Goal: Task Accomplishment & Management: Complete application form

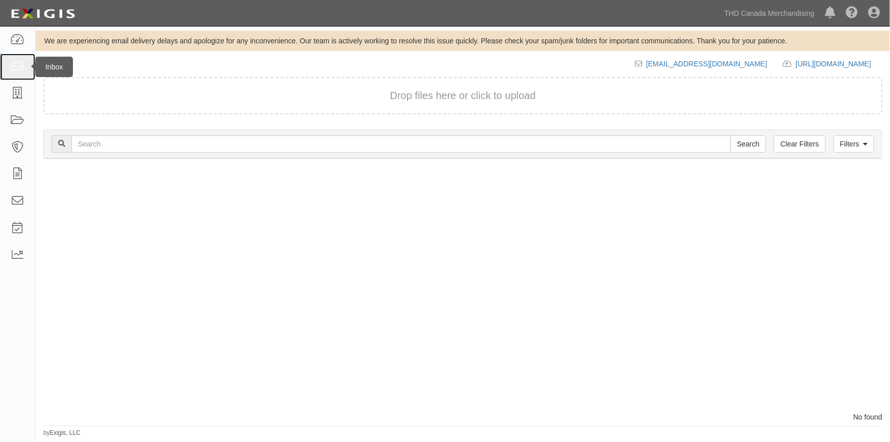
click at [10, 69] on icon at bounding box center [17, 67] width 14 height 12
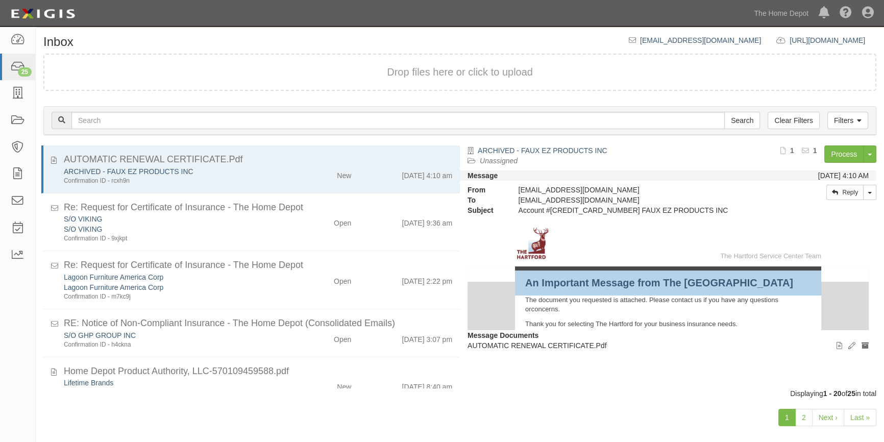
scroll to position [35, 0]
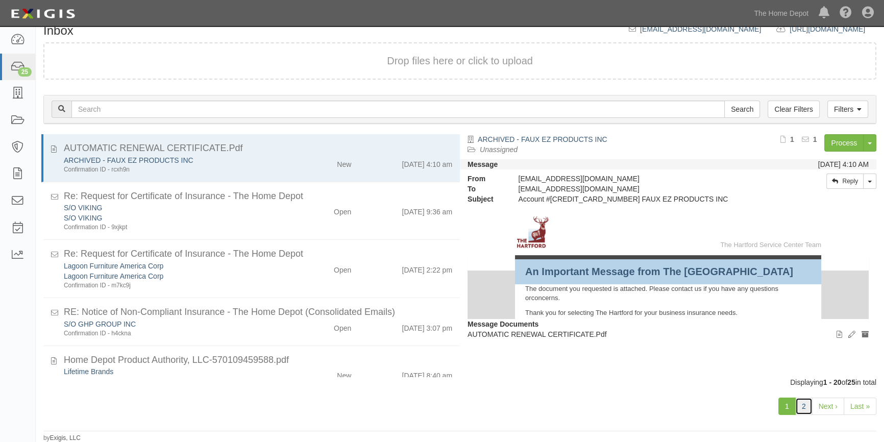
click at [801, 408] on link "2" at bounding box center [803, 405] width 17 height 17
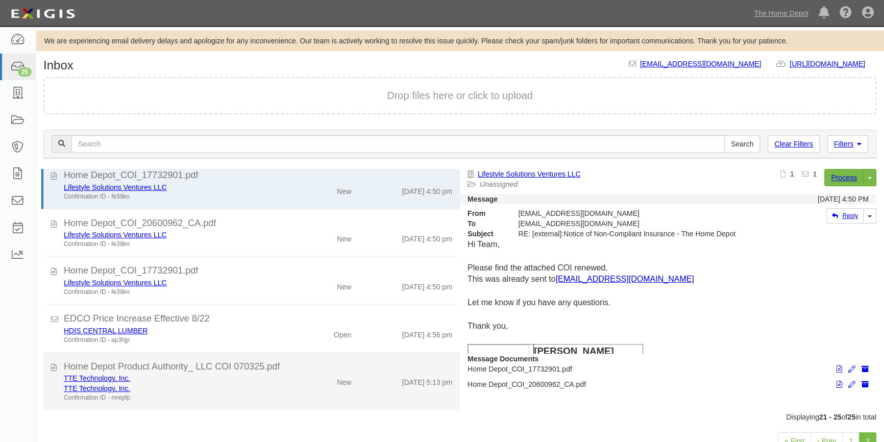
scroll to position [10, 0]
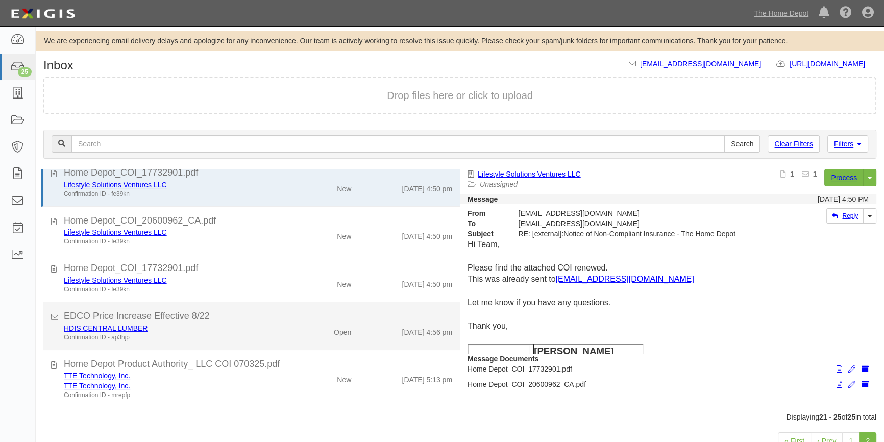
click at [215, 327] on div "HDIS CENTRAL LUMBER" at bounding box center [174, 328] width 220 height 10
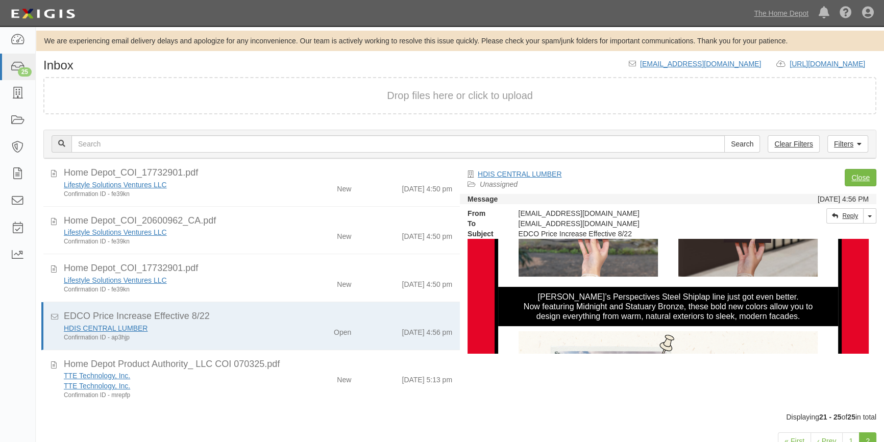
scroll to position [510, 0]
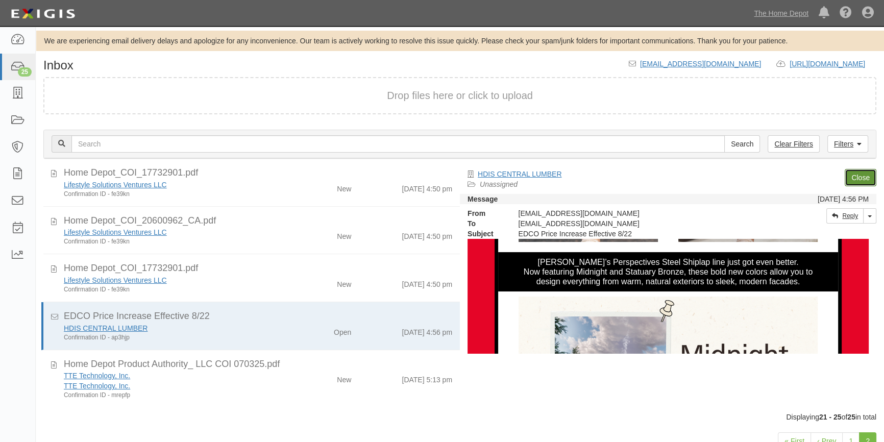
click at [855, 174] on link "Close" at bounding box center [860, 177] width 32 height 17
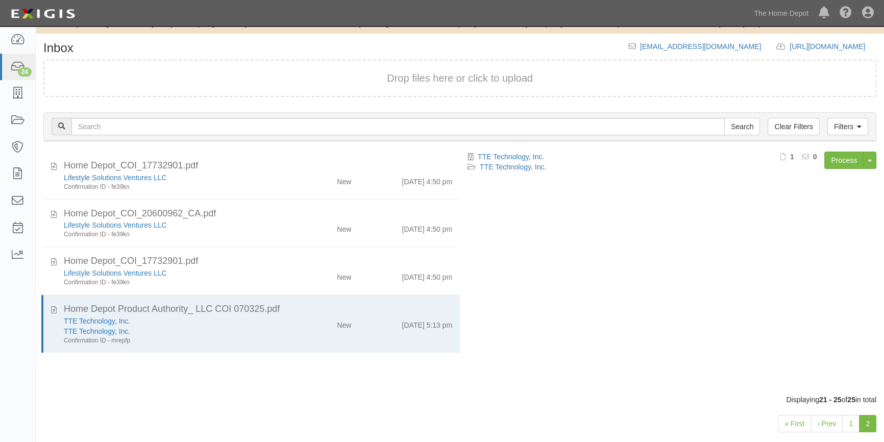
scroll to position [35, 0]
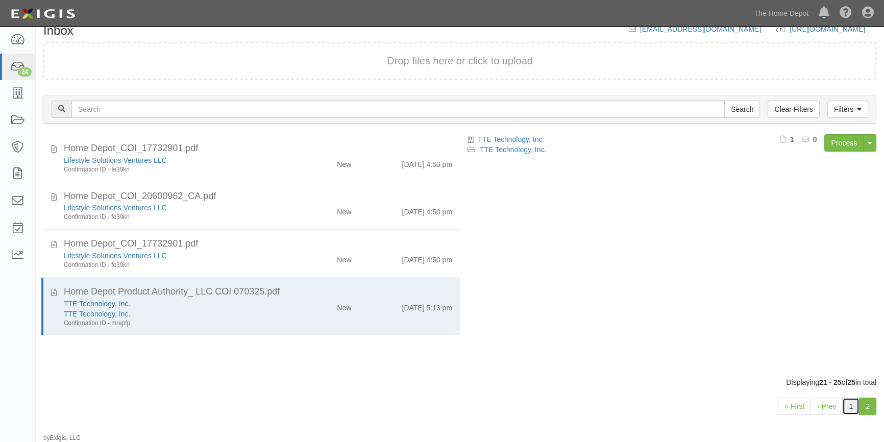
click at [846, 405] on link "1" at bounding box center [850, 405] width 17 height 17
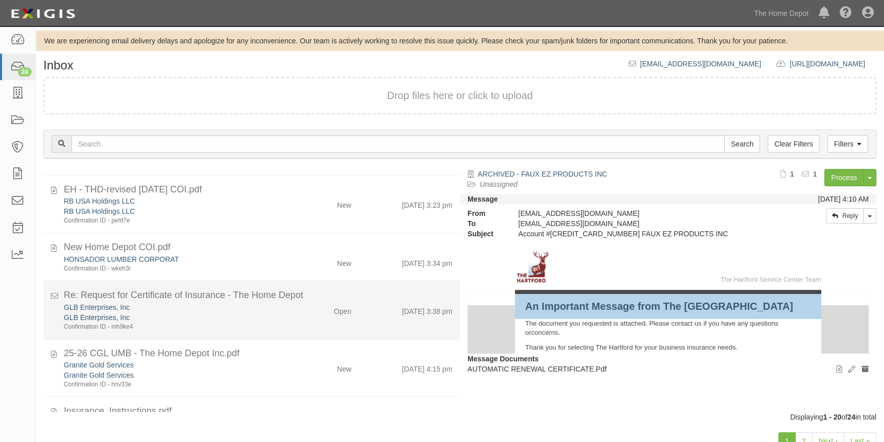
scroll to position [788, 0]
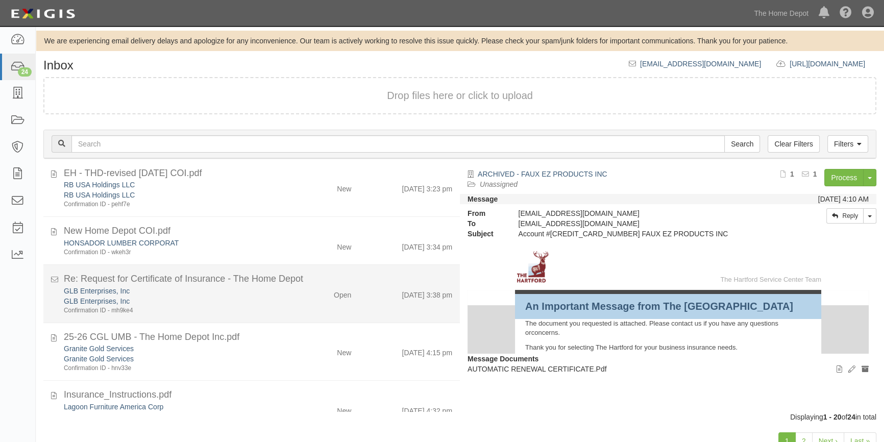
click at [268, 307] on div "Confirmation ID - mh9ke4" at bounding box center [174, 310] width 220 height 9
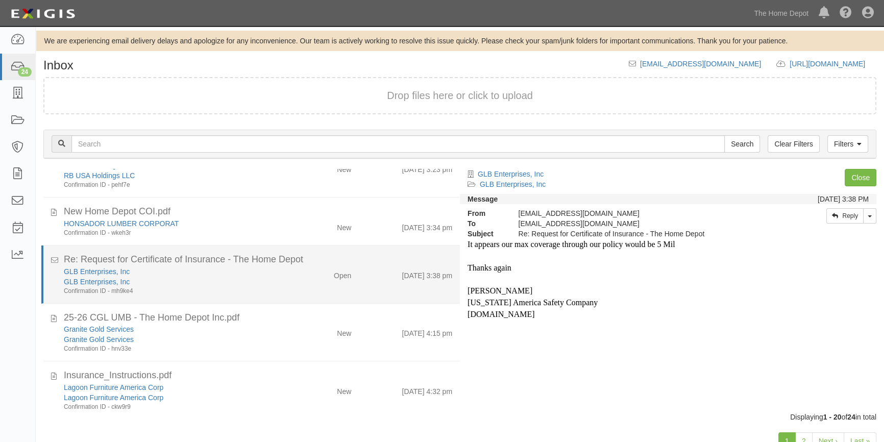
scroll to position [818, 0]
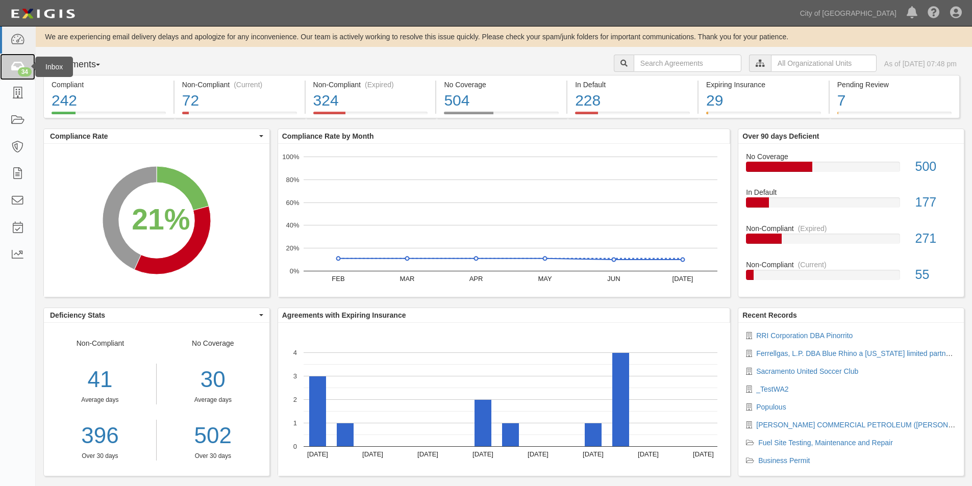
click at [13, 70] on icon at bounding box center [17, 67] width 14 height 12
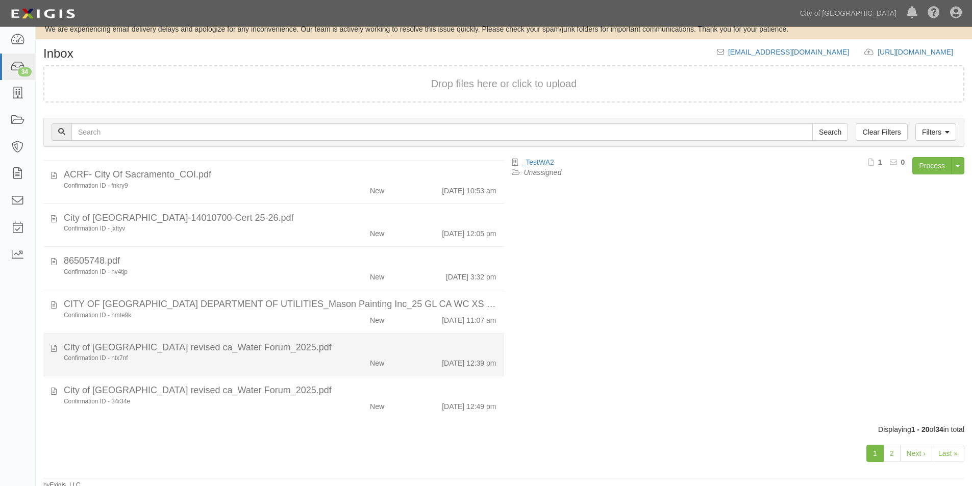
scroll to position [15, 0]
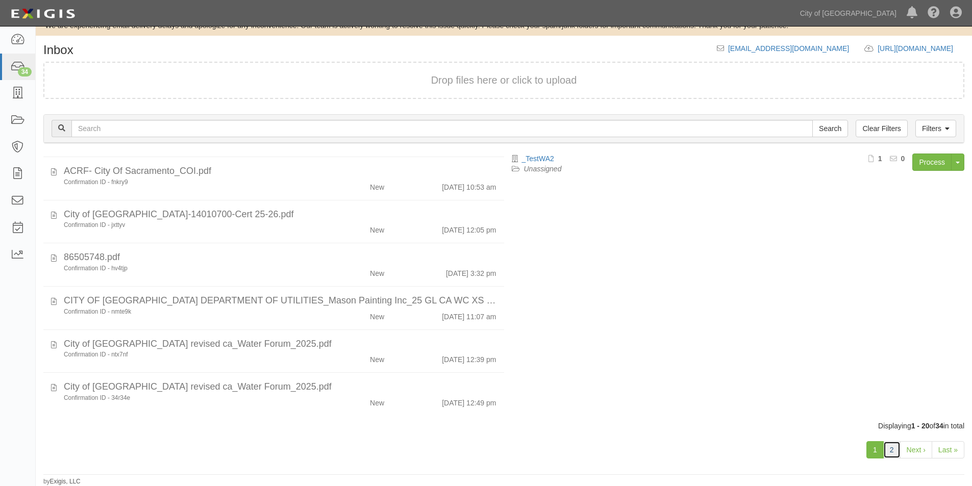
click at [892, 451] on link "2" at bounding box center [891, 449] width 17 height 17
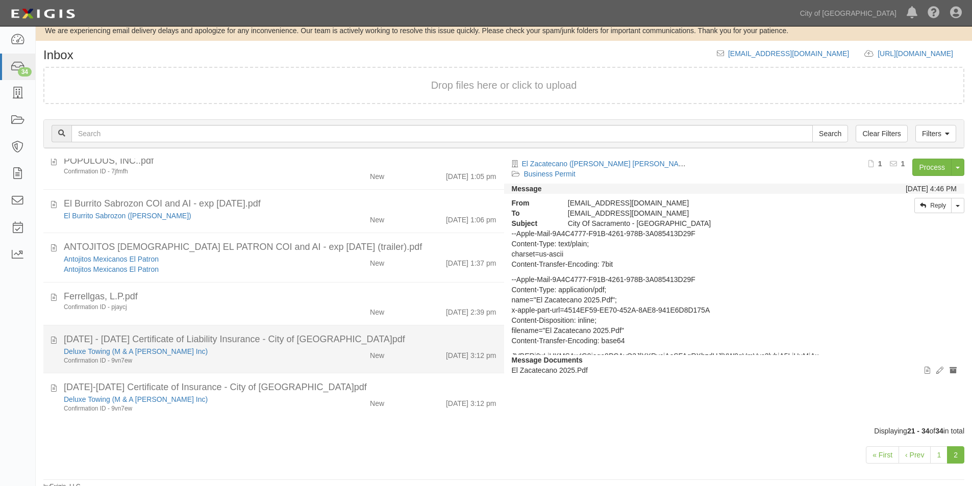
scroll to position [15, 0]
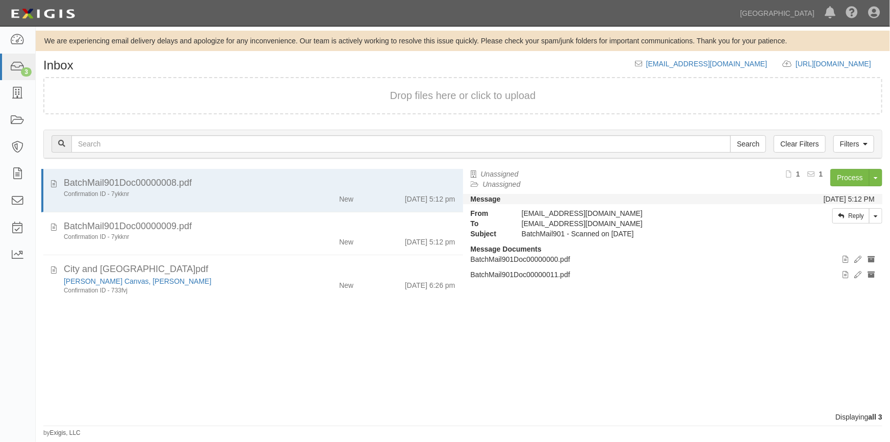
click at [721, 385] on div "Unassigned Unassigned Process Toggle Document Dropdown Archive Document Close M…" at bounding box center [677, 286] width 428 height 234
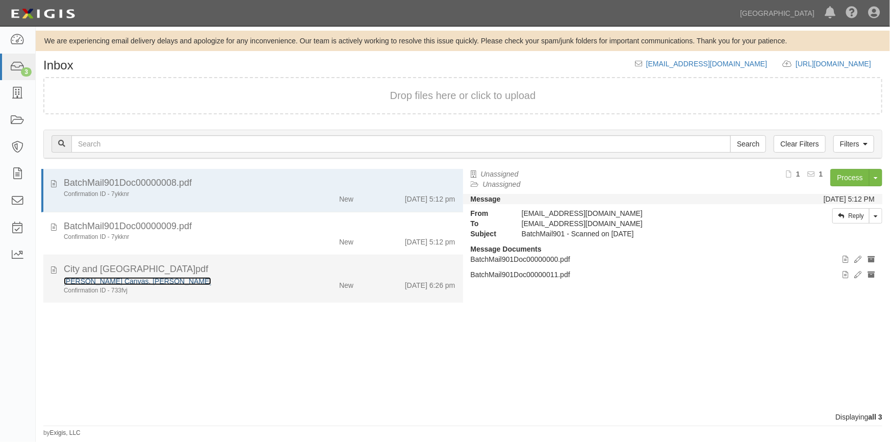
click at [121, 284] on link "Kissinger Canvas, Steven Kissinger" at bounding box center [137, 281] width 147 height 8
click at [148, 279] on link "Kissinger Canvas, Steven Kissinger" at bounding box center [137, 281] width 147 height 8
click at [243, 278] on div "Kissinger Canvas, Steven Kissinger" at bounding box center [175, 281] width 222 height 10
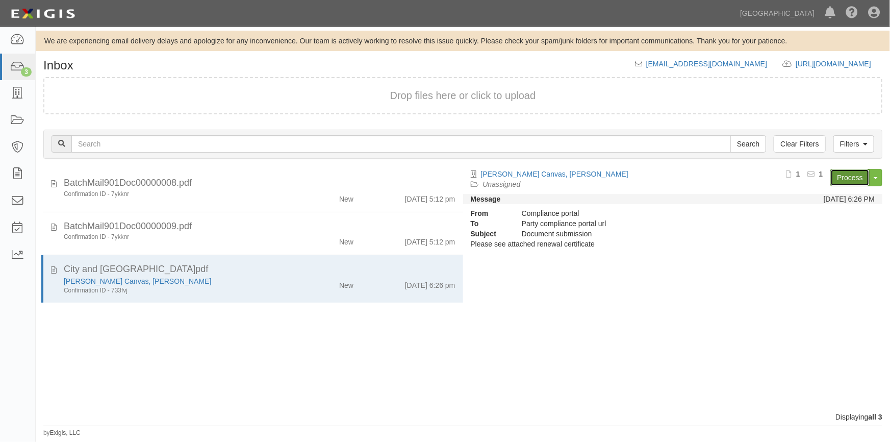
click at [850, 178] on link "Process" at bounding box center [850, 177] width 39 height 17
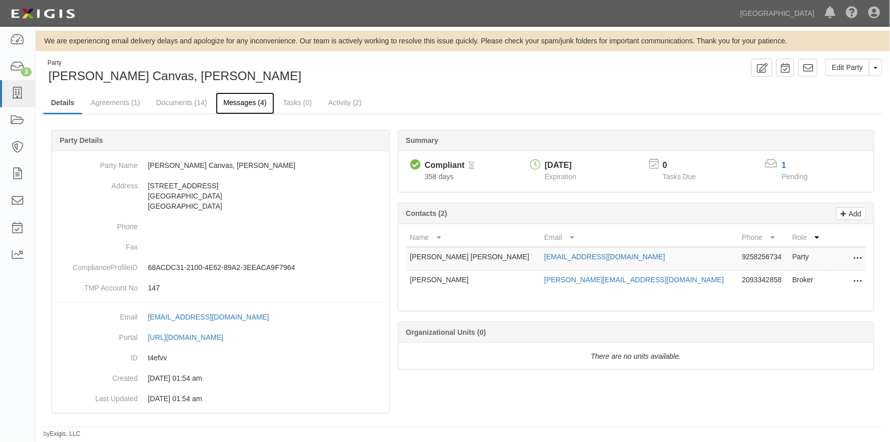
click at [243, 105] on link "Messages (4)" at bounding box center [245, 103] width 59 height 22
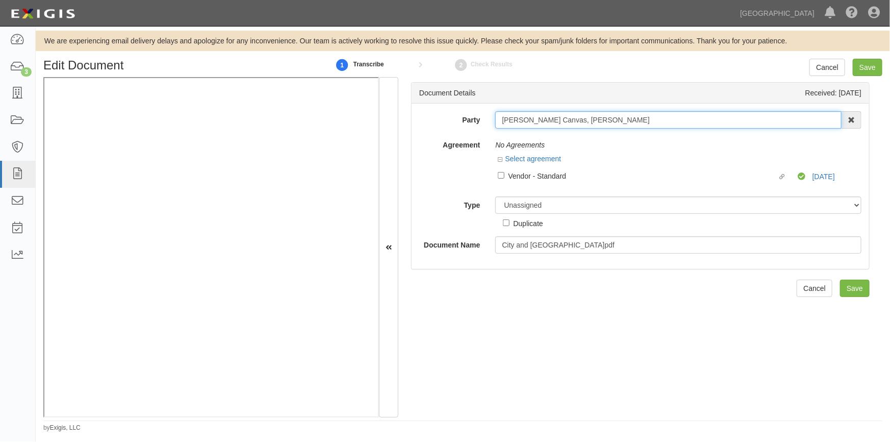
drag, startPoint x: 621, startPoint y: 122, endPoint x: 498, endPoint y: 121, distance: 123.0
click at [470, 126] on div "Party Kissinger Canvas, Steven Kissinger AAA Hull Diving, Alon Altman Aaron Gra…" at bounding box center [641, 119] width 458 height 17
click at [410, 193] on div "Document Details Received: 08/13/2025 Party Kissinger Canvas, Steven Kissinger …" at bounding box center [640, 247] width 484 height 340
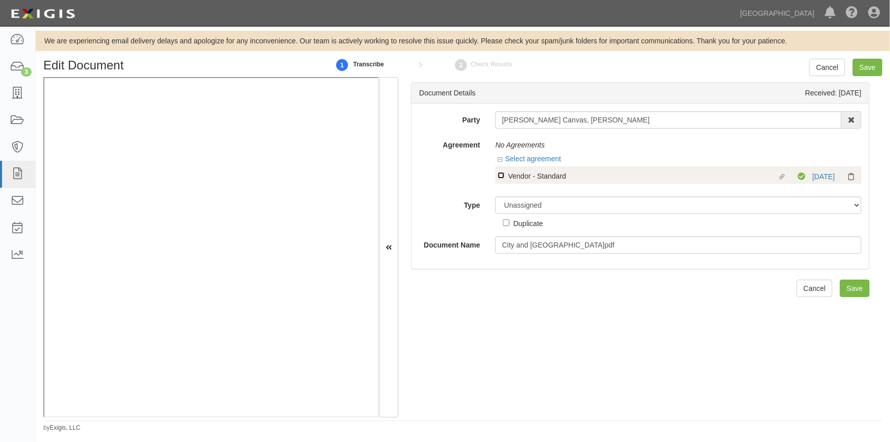
click at [501, 173] on input "Linked agreement Vendor - Standard Linked agreement" at bounding box center [501, 175] width 7 height 7
checkbox input "true"
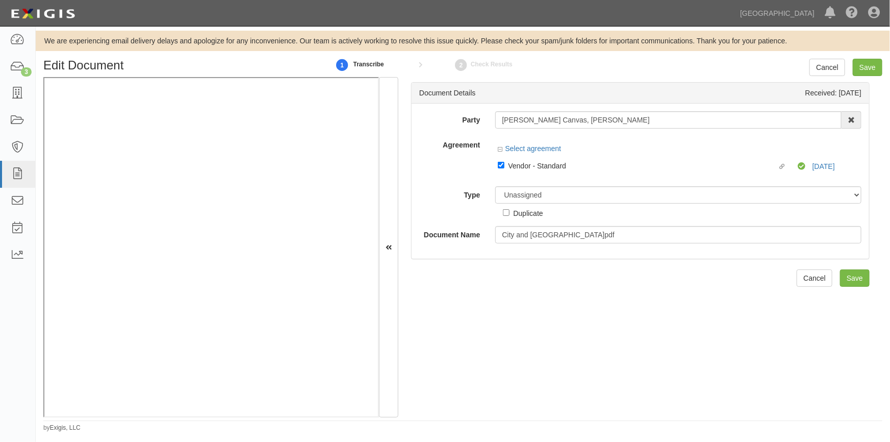
click at [522, 199] on div "Party Kissinger Canvas, Steven Kissinger AAA Hull Diving, Alon Altman Aaron Gra…" at bounding box center [640, 177] width 442 height 132
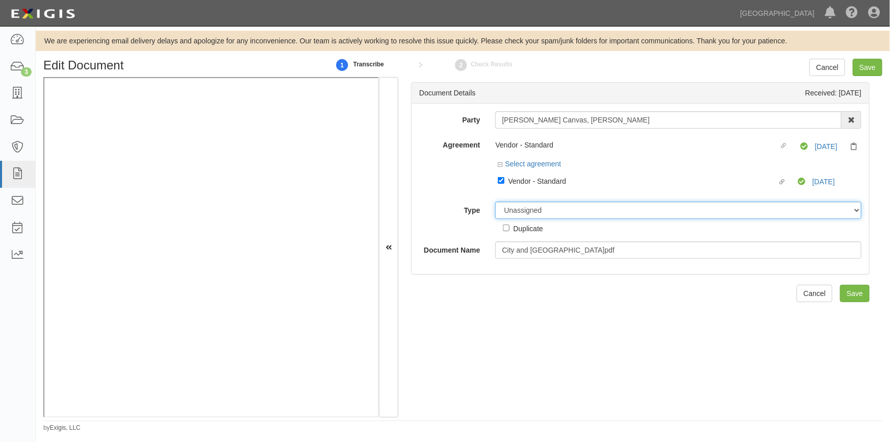
drag, startPoint x: 523, startPoint y: 206, endPoint x: 523, endPoint y: 212, distance: 5.6
click at [523, 208] on select "Unassigned Binder Cancellation Notice Certificate Contract Endorsement Insuranc…" at bounding box center [678, 210] width 366 height 17
select select "CertificateDetail"
click at [495, 202] on select "Unassigned Binder Cancellation Notice Certificate Contract Endorsement Insuranc…" at bounding box center [678, 210] width 366 height 17
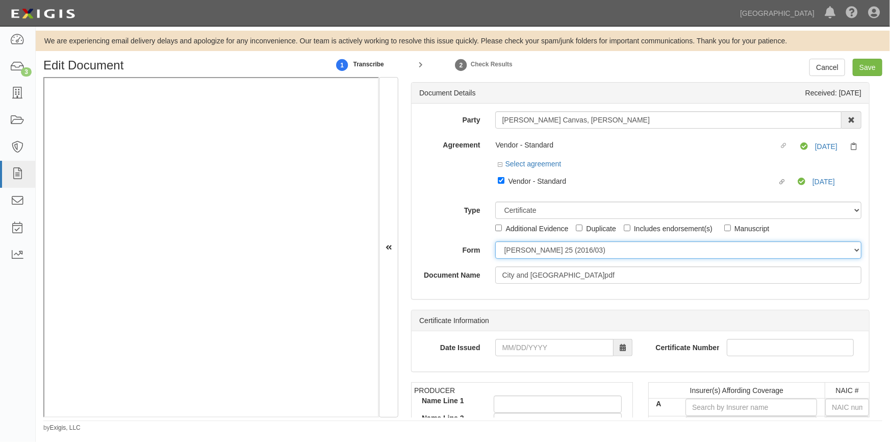
click at [519, 259] on select "ACORD 25 (2016/03) ACORD 101 ACORD 855 NY (2014/05) General" at bounding box center [678, 249] width 366 height 17
select select "GeneralFormDetail"
click at [495, 242] on select "ACORD 25 (2016/03) ACORD 101 ACORD 855 NY (2014/05) General" at bounding box center [678, 249] width 366 height 17
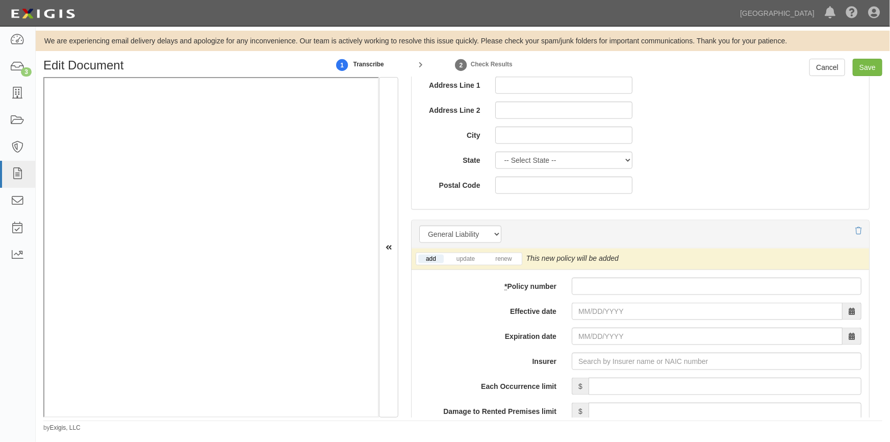
scroll to position [649, 0]
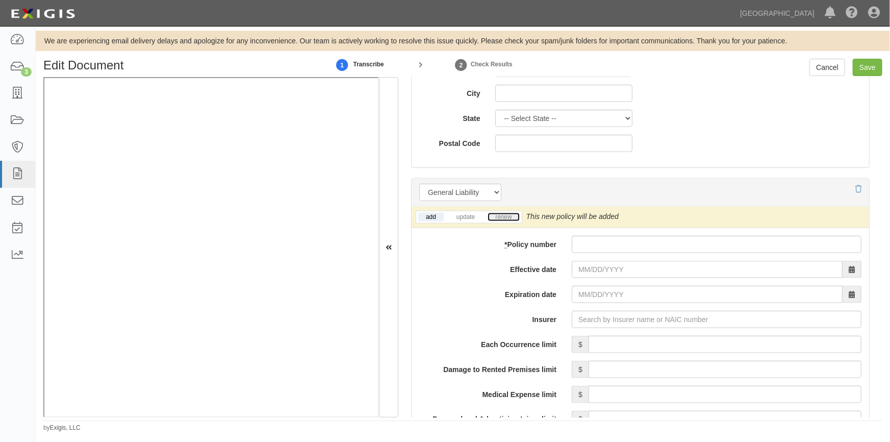
click at [506, 215] on link "renew" at bounding box center [504, 217] width 32 height 9
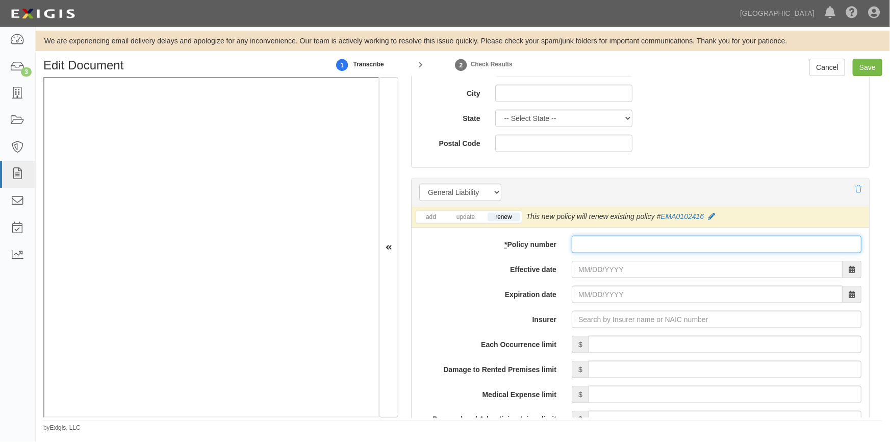
paste input "EMA0102416"
type input "EMA0102416"
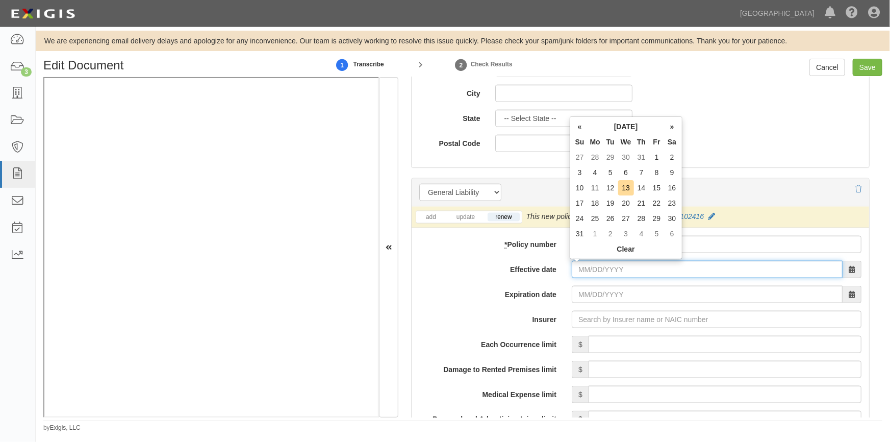
click at [594, 265] on input "Effective date" at bounding box center [707, 269] width 271 height 17
click at [671, 188] on td "16" at bounding box center [672, 187] width 15 height 15
type input "08/16/2025"
type input "08/16/2026"
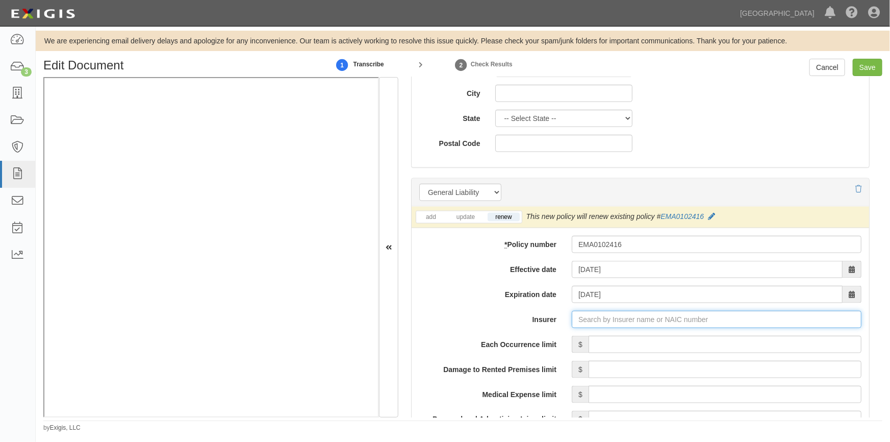
click at [595, 318] on input "Insurer" at bounding box center [717, 319] width 290 height 17
click at [595, 319] on input "Insurer" at bounding box center [717, 319] width 290 height 17
type input "5Rivers Insurance Company, Inc. (17459) NR Rating"
type input "5"
type input "52"
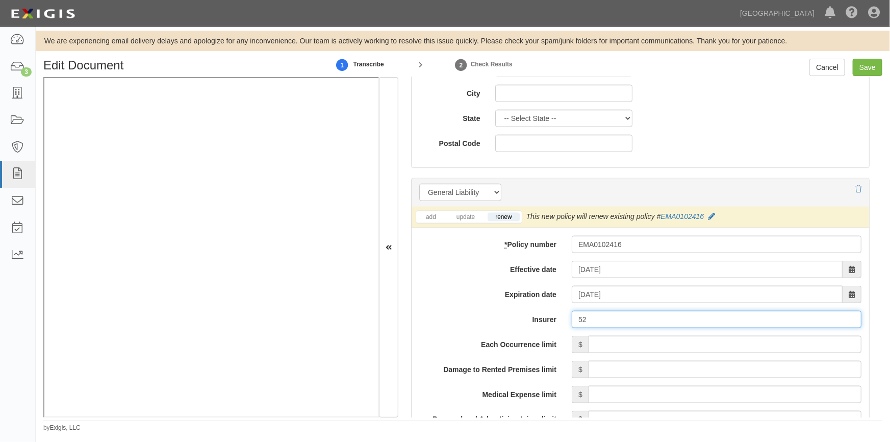
type input "5Rivers Insurance Company, Inc. (17459) NR Rating"
type input "5"
type input "r"
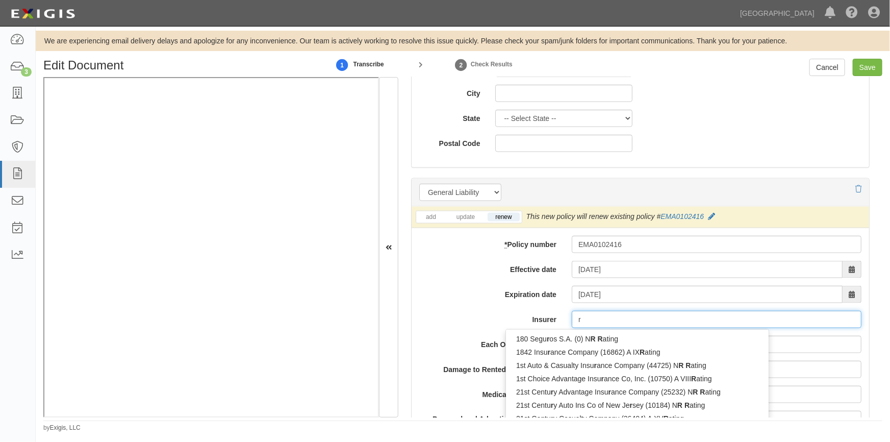
type input "rlI Insurance Company (13056) A+ XIV Rating"
type input "rl"
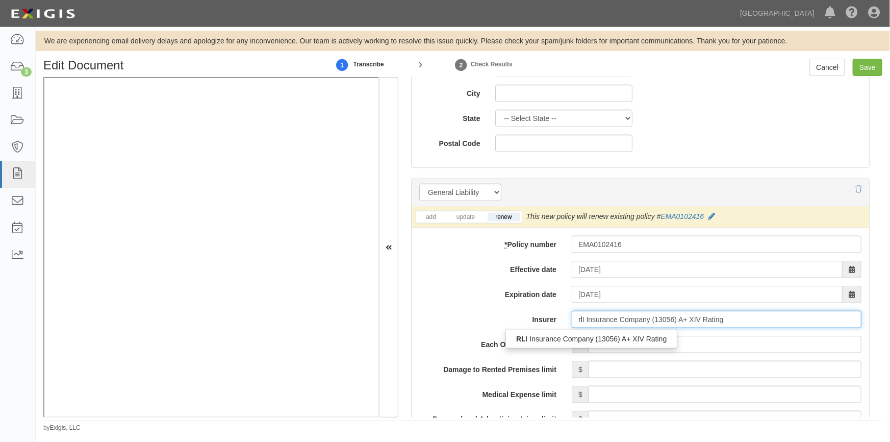
type input "rli Insurance Company (13056) A+ XIV Rating"
type input "rli"
click at [592, 338] on div "RLI Insurance Company (13056) A+ XIV Rating" at bounding box center [590, 338] width 169 height 13
type input "RLI Insurance Company (13056) A+ XIV Rating"
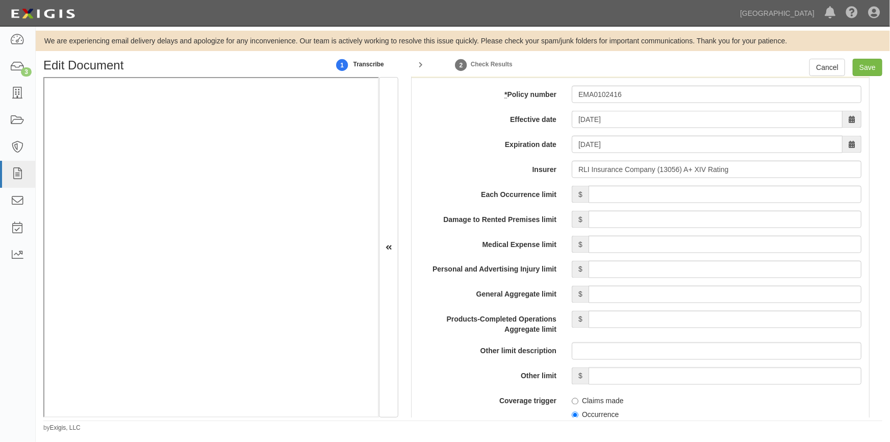
scroll to position [826, 0]
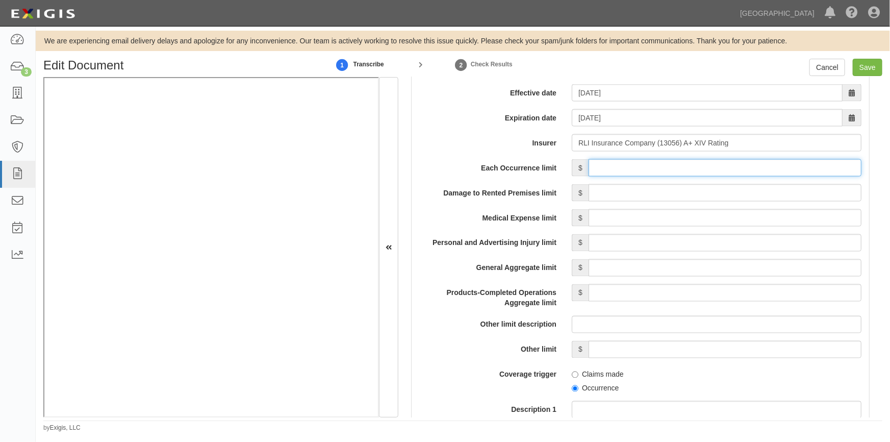
click at [629, 168] on input "Each Occurrence limit" at bounding box center [725, 167] width 273 height 17
type input "1,000,000"
click at [738, 192] on input "Damage to Rented Premises limit" at bounding box center [725, 192] width 273 height 17
type input "50,000"
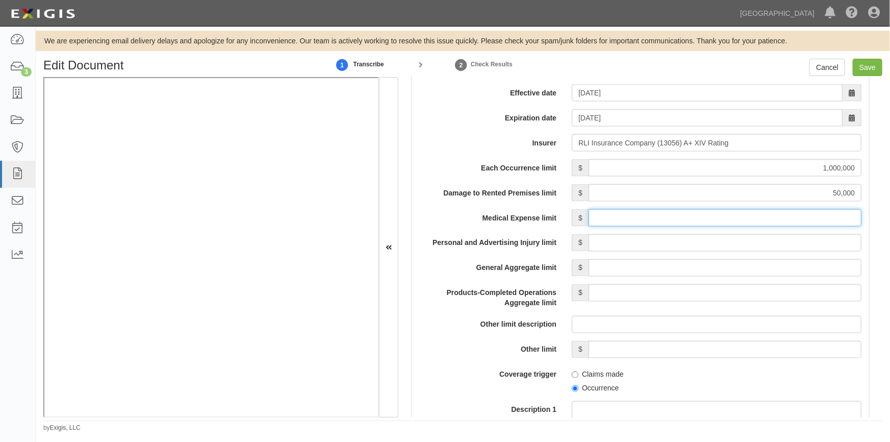
click at [749, 219] on input "Medical Expense limit" at bounding box center [725, 217] width 273 height 17
type input "5,000"
click at [748, 239] on input "Personal and Advertising Injury limit" at bounding box center [725, 242] width 273 height 17
type input "1,000,000"
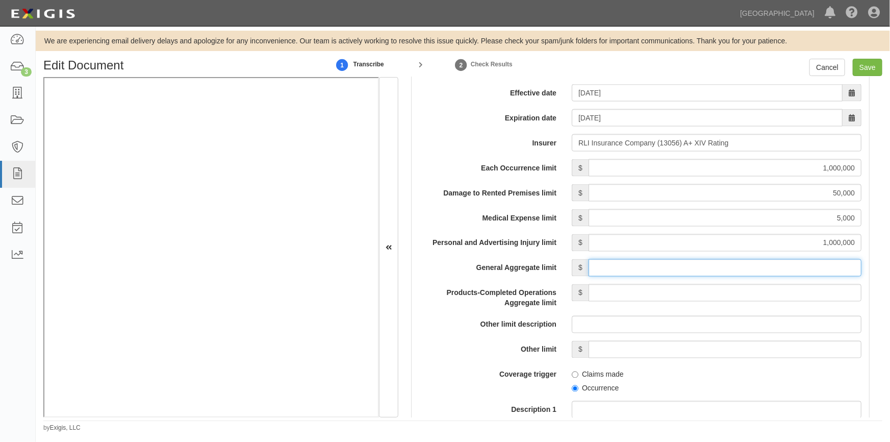
click at [750, 265] on input "General Aggregate limit" at bounding box center [725, 267] width 273 height 17
type input "2,000,000"
click at [750, 290] on input "Products-Completed Operations Aggregate limit" at bounding box center [725, 292] width 273 height 17
type input "1,000,000"
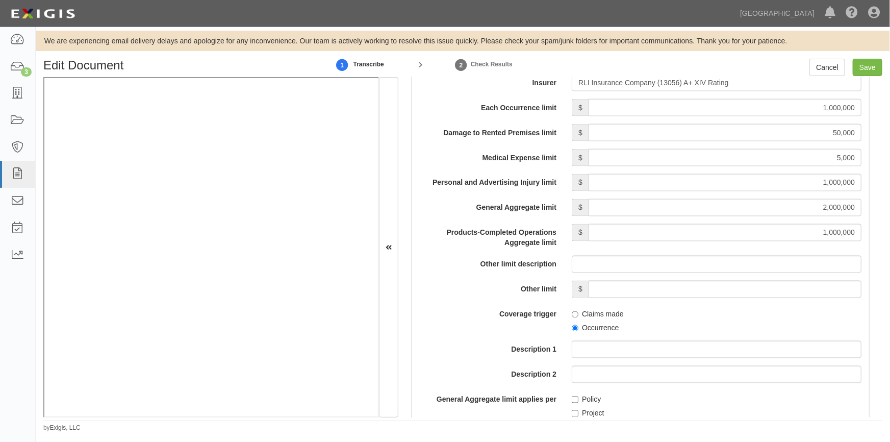
scroll to position [964, 0]
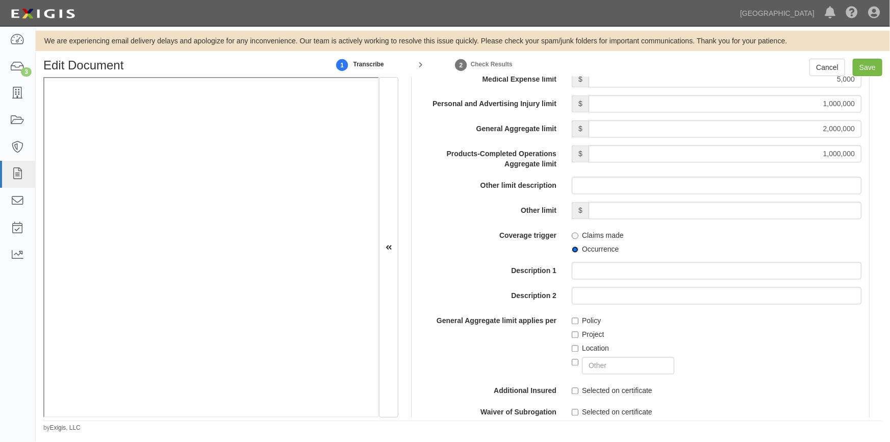
click at [573, 251] on input "Occurrence" at bounding box center [575, 249] width 7 height 7
radio input "true"
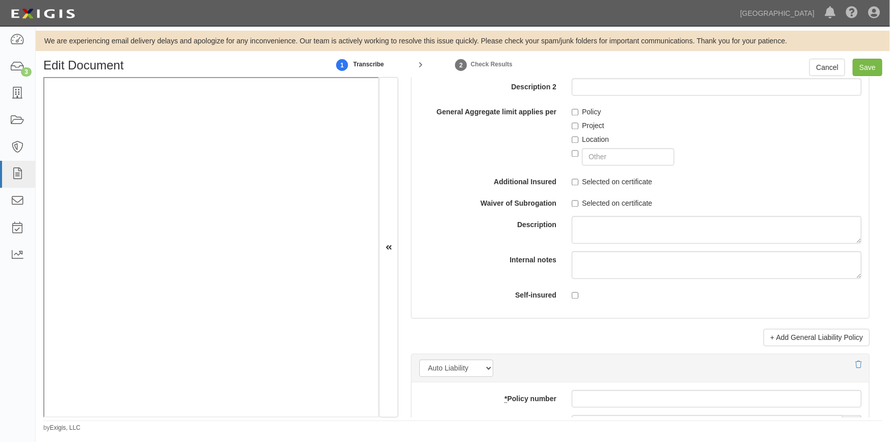
scroll to position [1196, 0]
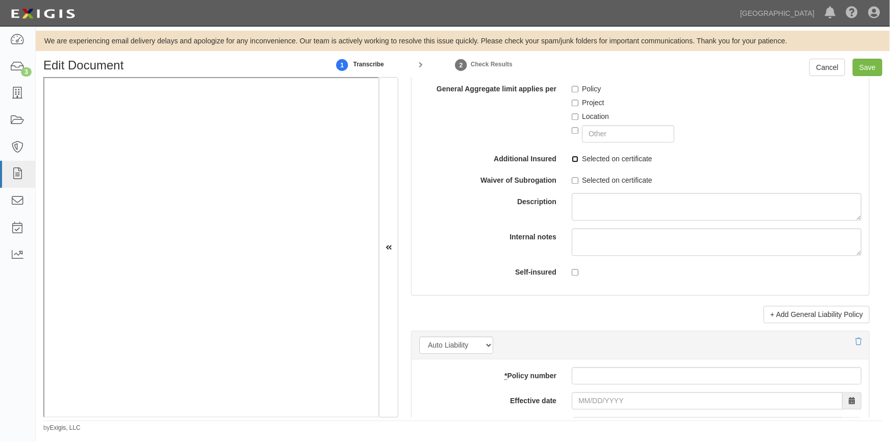
click at [575, 158] on input "Selected on certificate" at bounding box center [575, 159] width 7 height 7
checkbox input "true"
click at [868, 66] on input "Save" at bounding box center [868, 67] width 30 height 17
type input "1000000"
type input "50000"
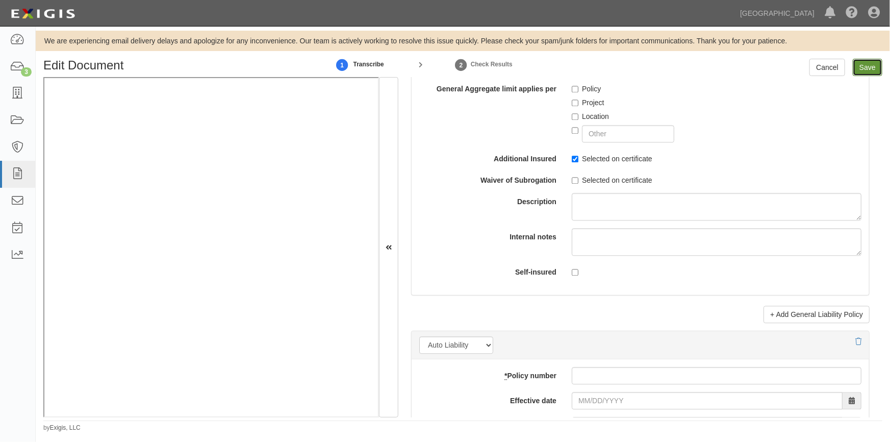
type input "5000"
type input "1000000"
type input "2000000"
type input "1000000"
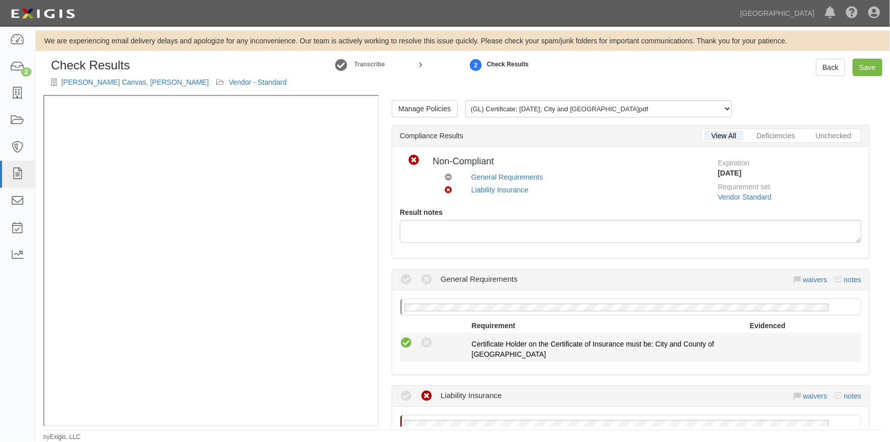
click at [401, 338] on icon at bounding box center [406, 343] width 13 height 13
radio input "true"
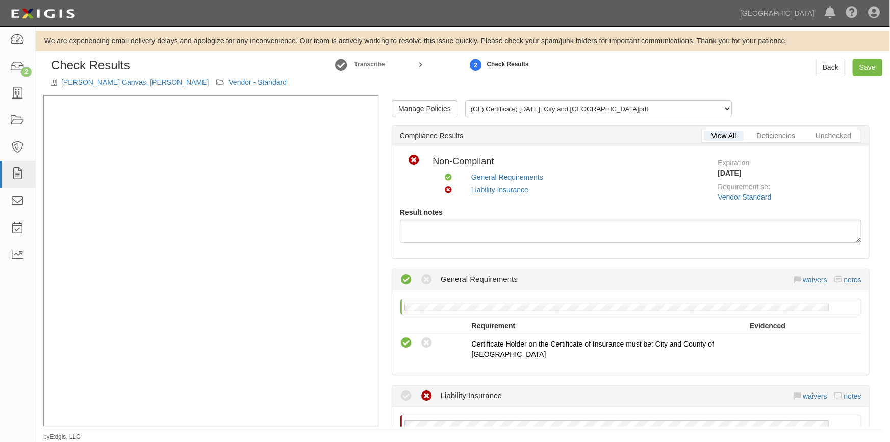
scroll to position [232, 0]
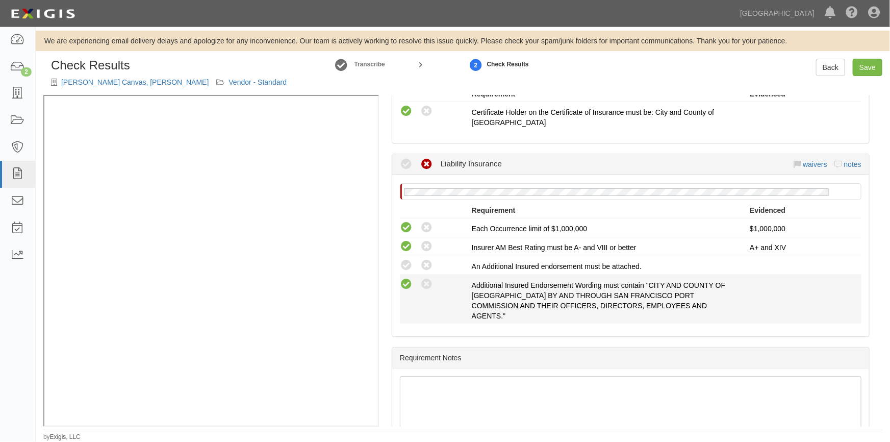
click at [404, 281] on icon at bounding box center [406, 284] width 13 height 13
radio input "true"
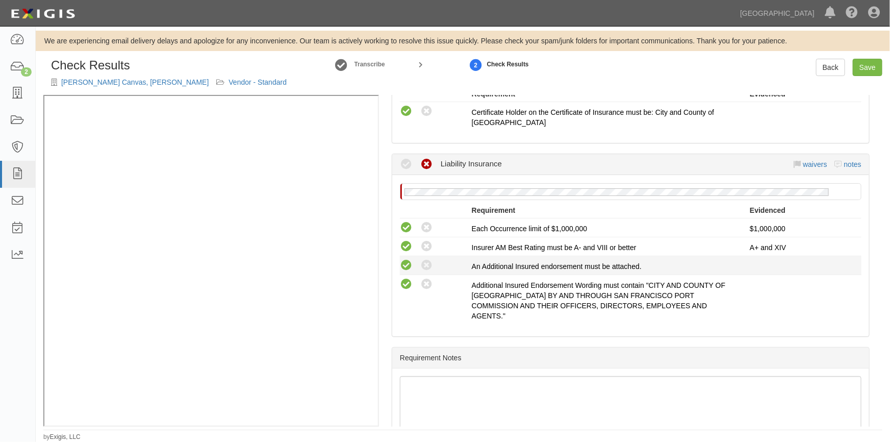
click at [406, 270] on icon at bounding box center [406, 265] width 13 height 13
radio input "true"
click at [867, 70] on link "Save" at bounding box center [868, 67] width 30 height 17
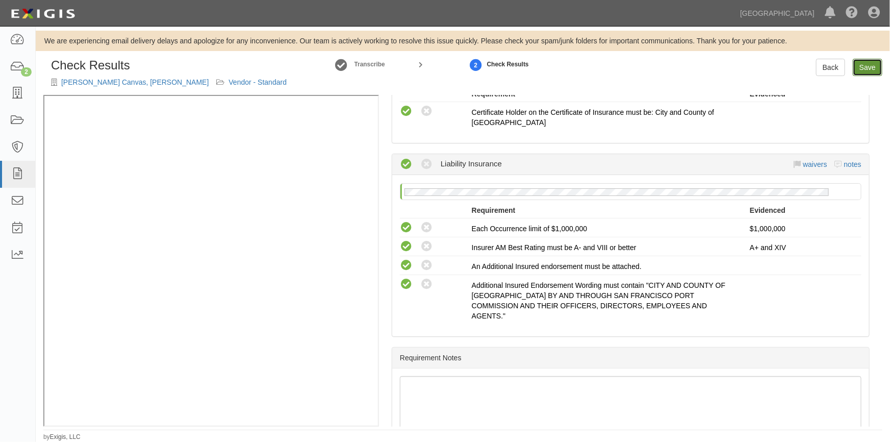
radio input "true"
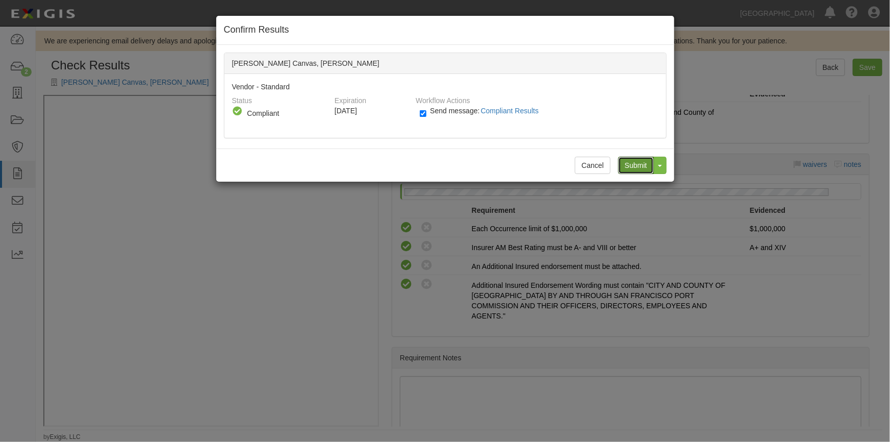
click at [643, 164] on input "Submit" at bounding box center [636, 165] width 36 height 17
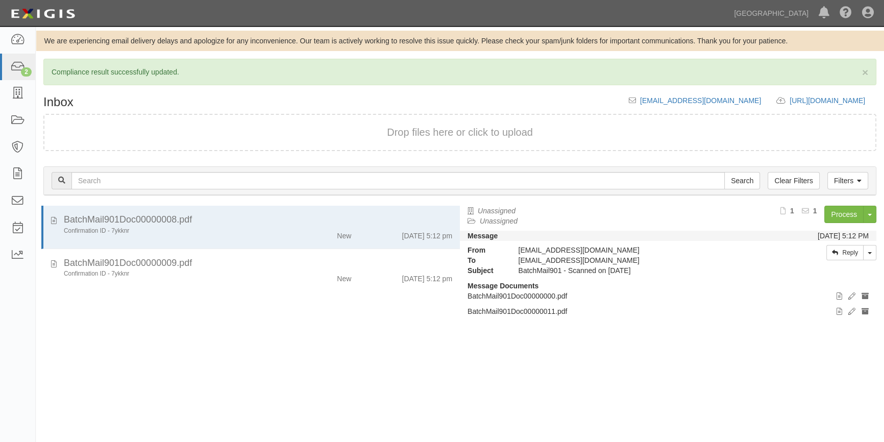
click at [721, 372] on div "Unassigned Unassigned Process Toggle Document Dropdown Archive Document Close M…" at bounding box center [672, 323] width 424 height 234
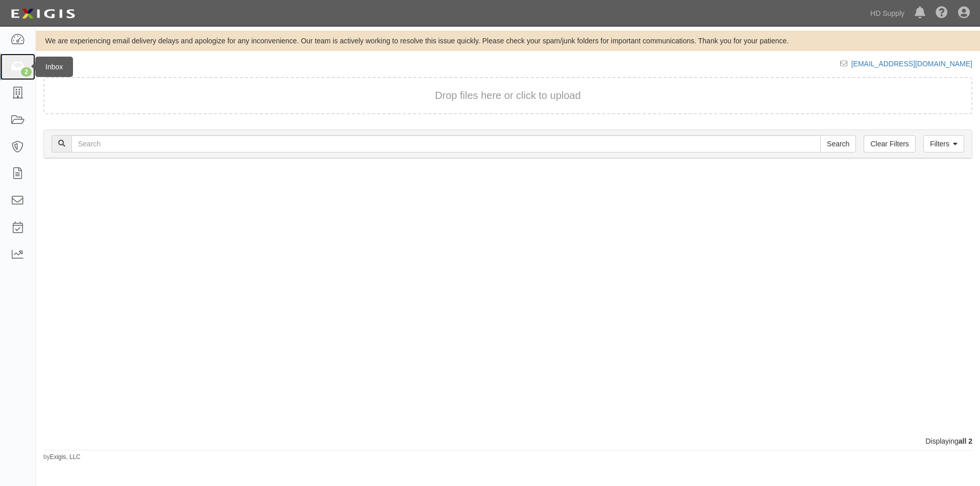
click at [9, 67] on link "2" at bounding box center [17, 67] width 35 height 27
